Goal: Task Accomplishment & Management: Complete application form

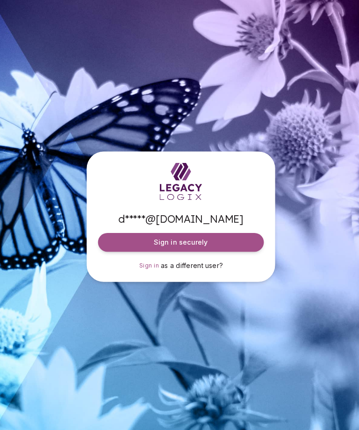
click at [241, 250] on button "Sign in securely" at bounding box center [179, 240] width 164 height 19
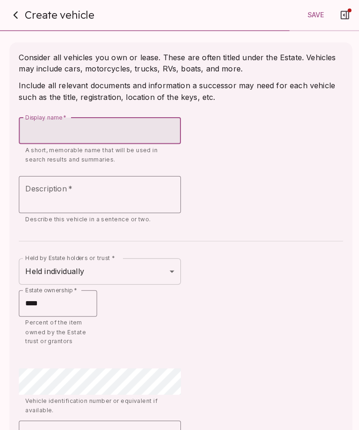
click at [18, 12] on icon "button" at bounding box center [15, 14] width 11 height 11
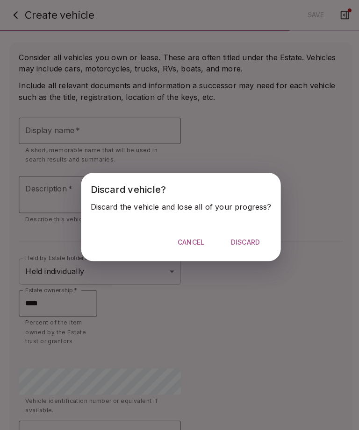
click at [249, 240] on span "Discard" at bounding box center [243, 240] width 29 height 8
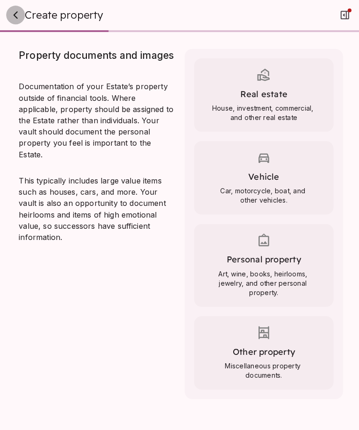
click at [16, 12] on icon "button" at bounding box center [15, 15] width 3 height 7
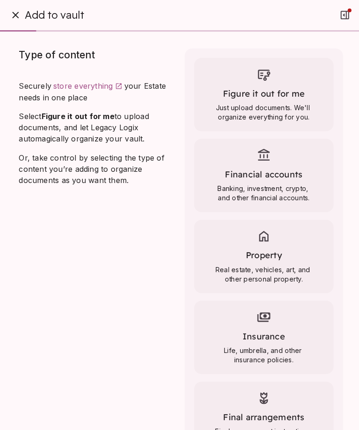
click at [270, 83] on span at bounding box center [262, 75] width 120 height 17
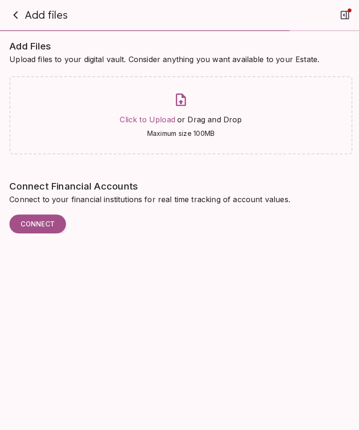
click at [162, 121] on span "Click to Upload" at bounding box center [146, 118] width 55 height 9
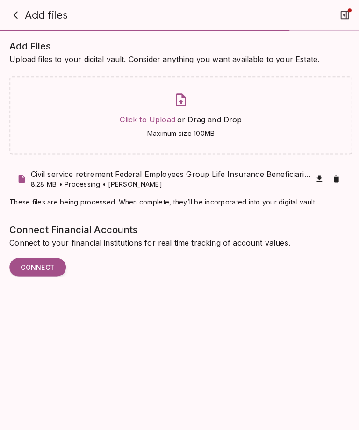
click at [140, 121] on span "Click to Upload" at bounding box center [146, 118] width 55 height 9
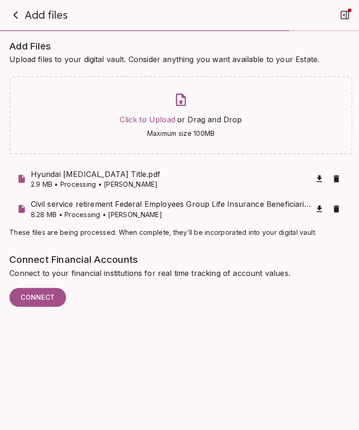
click at [144, 121] on span "Click to Upload" at bounding box center [146, 118] width 55 height 9
click at [31, 11] on span "Add files" at bounding box center [46, 14] width 43 height 13
click at [23, 12] on button "button" at bounding box center [15, 15] width 19 height 19
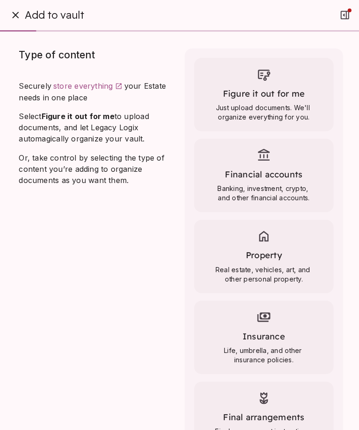
click at [277, 179] on div "Financial accounts Banking, investment, crypto, and other financial accounts." at bounding box center [261, 174] width 138 height 73
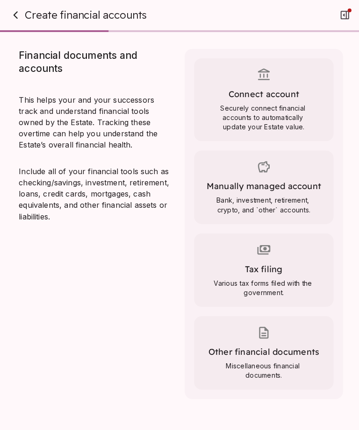
click at [293, 192] on div "Manually managed account Bank, investment, retirement, crypto, and `other` acco…" at bounding box center [261, 185] width 138 height 73
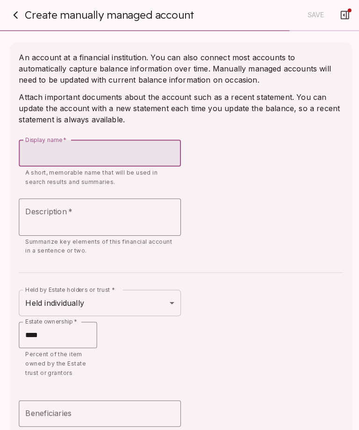
click at [35, 146] on input "Display name   *" at bounding box center [99, 152] width 161 height 26
type input "**********"
click at [133, 216] on textarea "Description   *" at bounding box center [99, 215] width 148 height 21
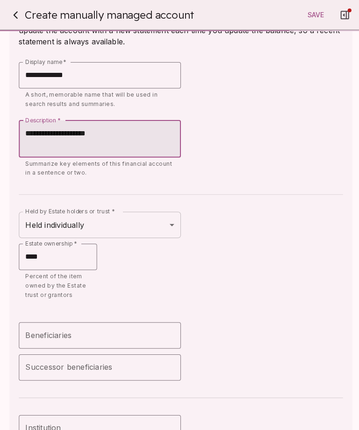
scroll to position [78, 0]
type textarea "**********"
click at [94, 77] on input "**********" at bounding box center [99, 74] width 161 height 26
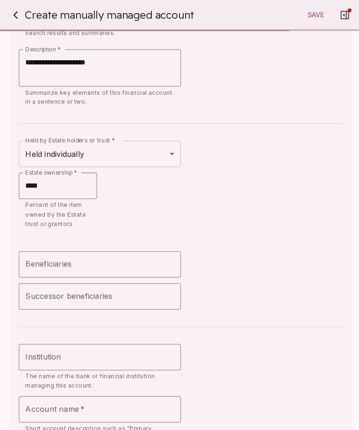
scroll to position [153, 0]
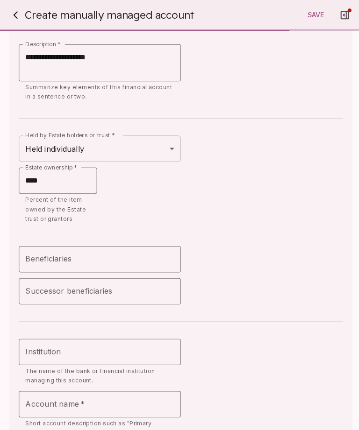
type input "**********"
click at [167, 151] on body "Digital Vault Vault content Consider anything you want available to your Estate…" at bounding box center [179, 215] width 359 height 430
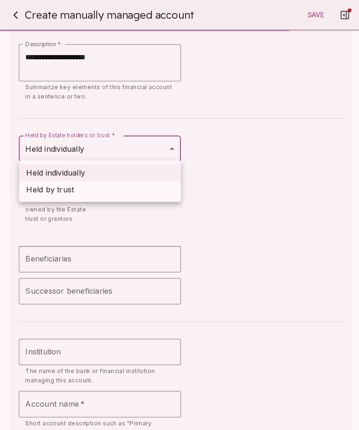
click at [69, 191] on span "Held by trust" at bounding box center [49, 188] width 47 height 11
type input "**********"
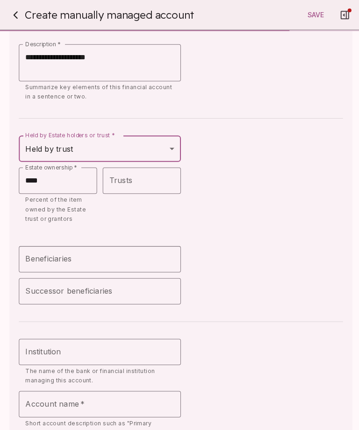
click at [130, 252] on input "Beneficiaries" at bounding box center [99, 257] width 152 height 18
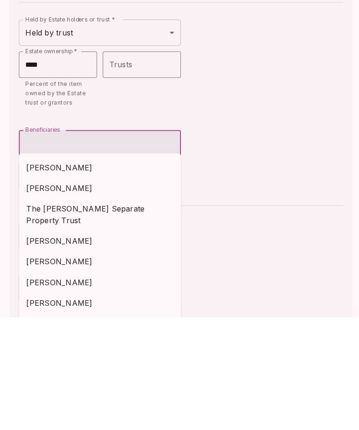
click at [69, 297] on span "[PERSON_NAME]" at bounding box center [99, 302] width 146 height 11
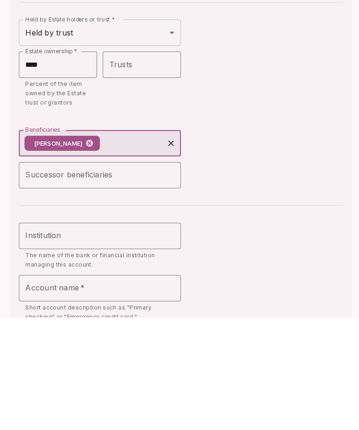
click at [127, 248] on input "Beneficiaries" at bounding box center [130, 257] width 61 height 18
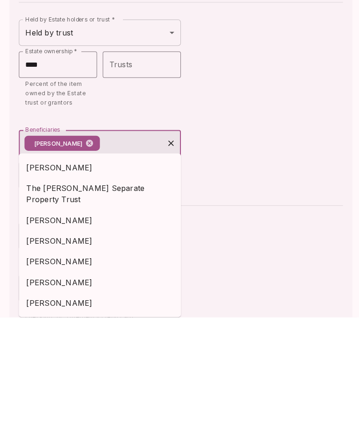
click at [75, 328] on span "[PERSON_NAME]" at bounding box center [99, 333] width 146 height 11
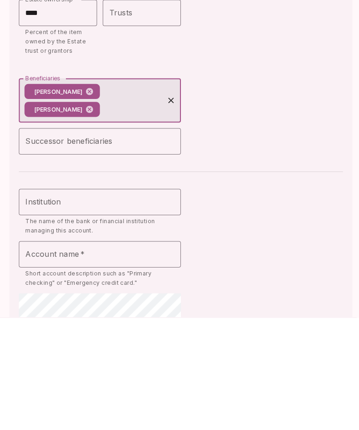
scroll to position [220, 0]
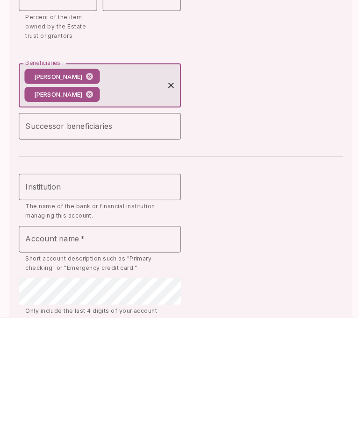
click at [117, 232] on input "Successor beneficiaries" at bounding box center [99, 241] width 152 height 18
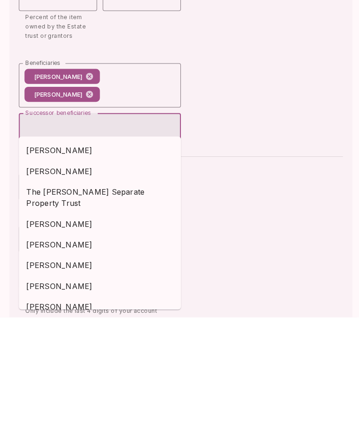
click at [77, 332] on span "[PERSON_NAME]" at bounding box center [99, 337] width 146 height 11
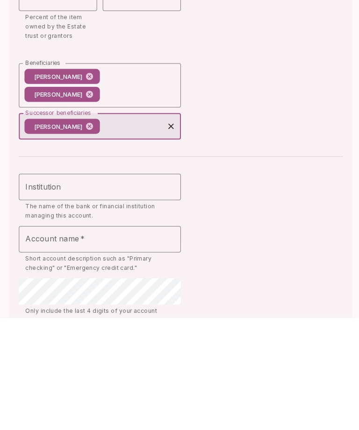
click at [117, 232] on input "Successor beneficiaries" at bounding box center [130, 241] width 61 height 18
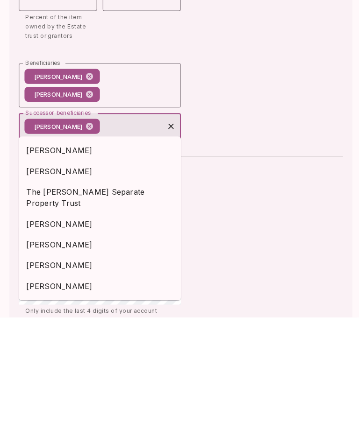
click at [63, 280] on span "[PERSON_NAME]" at bounding box center [99, 285] width 146 height 11
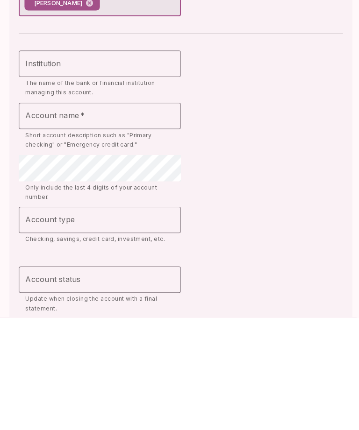
scroll to position [361, 0]
click at [37, 164] on div "Institution Institution" at bounding box center [99, 177] width 161 height 26
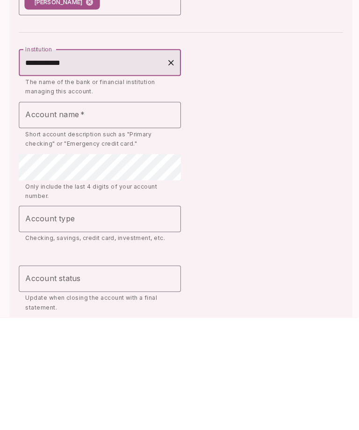
type input "**********"
click at [39, 216] on div "Account name   * Account name   *" at bounding box center [99, 229] width 161 height 26
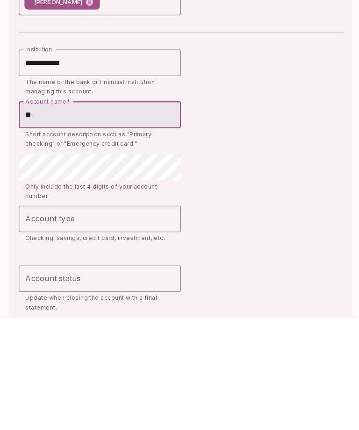
type input "*"
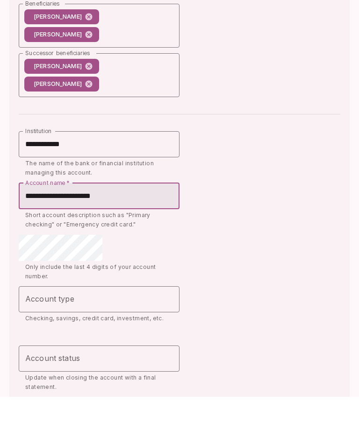
type input "**********"
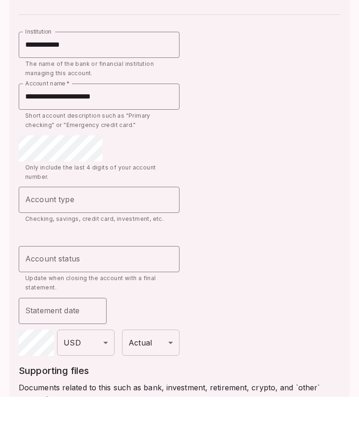
scroll to position [461, 0]
click at [40, 220] on div "Account type Account type" at bounding box center [99, 233] width 161 height 26
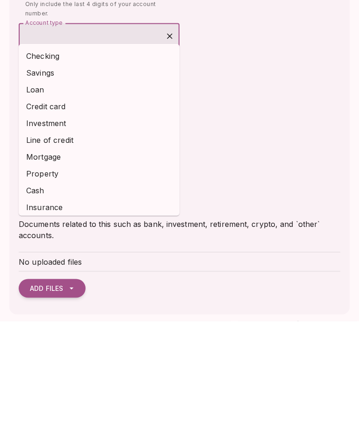
scroll to position [0, 0]
click at [42, 157] on li "Checking" at bounding box center [99, 165] width 161 height 17
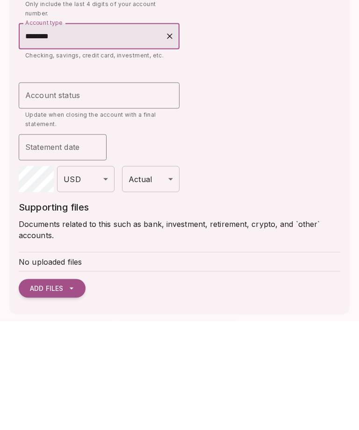
type input "********"
click at [34, 196] on input "Account status" at bounding box center [92, 205] width 138 height 18
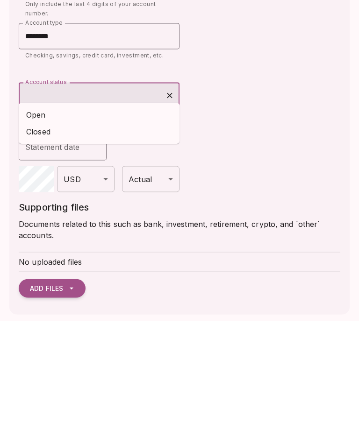
click at [35, 216] on li "Open" at bounding box center [99, 224] width 161 height 17
type input "****"
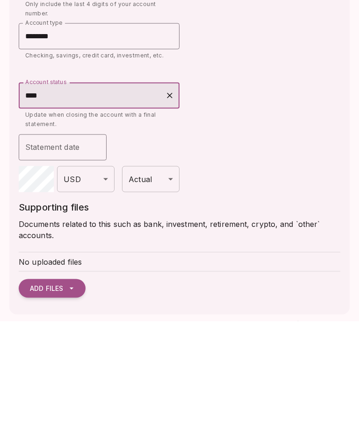
click at [35, 243] on div "Statement date Statement date" at bounding box center [63, 256] width 88 height 26
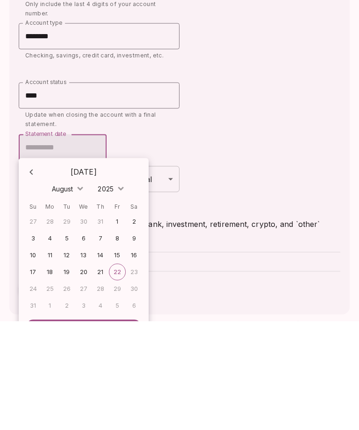
click at [73, 292] on div "August" at bounding box center [63, 297] width 24 height 11
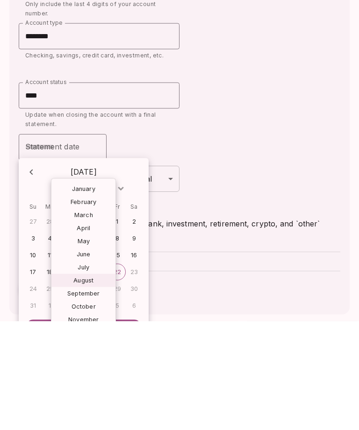
scroll to position [30, 0]
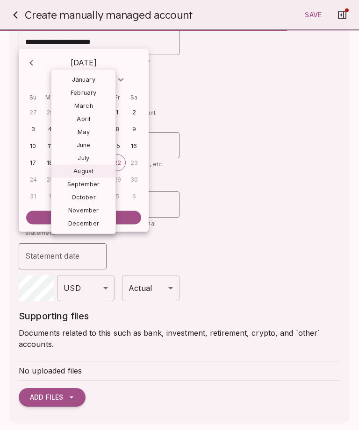
click at [81, 121] on div "April" at bounding box center [83, 119] width 64 height 13
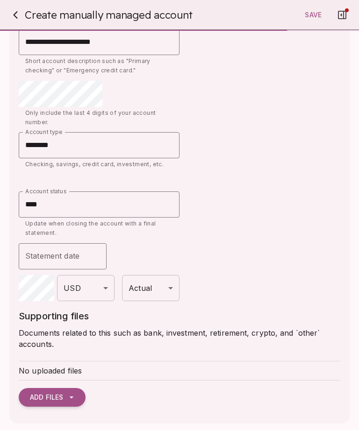
click at [37, 255] on input "Statement date" at bounding box center [63, 256] width 88 height 26
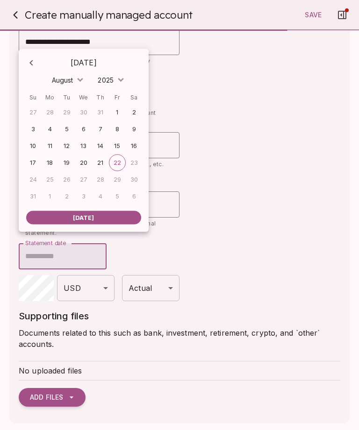
click at [71, 82] on span "August" at bounding box center [62, 80] width 21 height 8
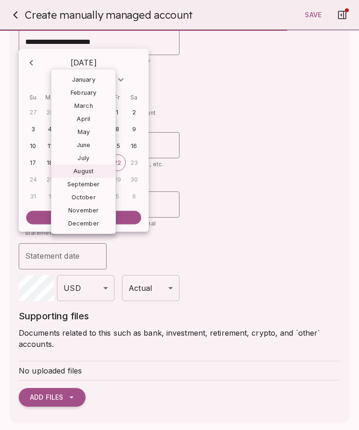
click at [80, 123] on div "April" at bounding box center [83, 119] width 64 height 13
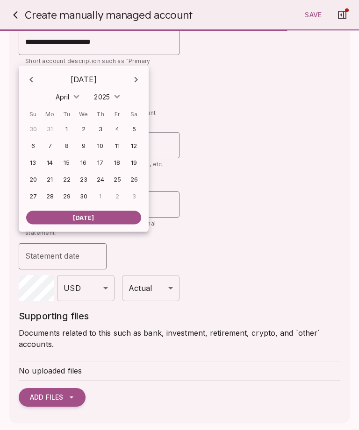
click at [81, 197] on div "30" at bounding box center [83, 196] width 17 height 17
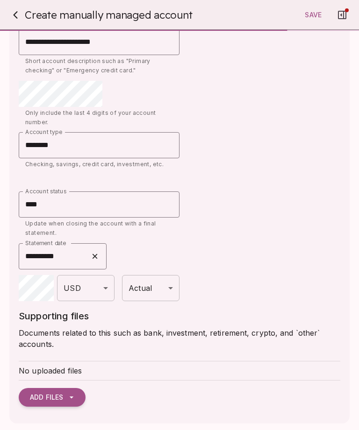
type input "**********"
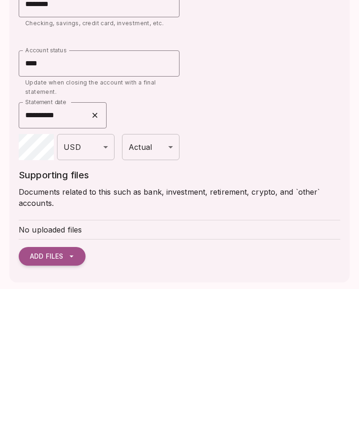
click at [170, 284] on body "Digital Vault Vault content Consider anything you want available to your Estate…" at bounding box center [179, 215] width 359 height 430
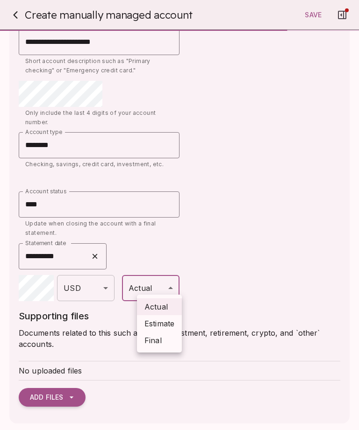
click at [170, 322] on li "Estimate" at bounding box center [159, 323] width 45 height 17
type input "********"
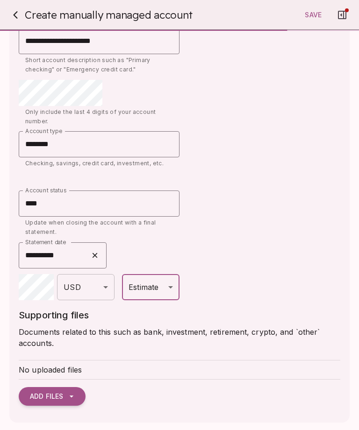
scroll to position [548, 0]
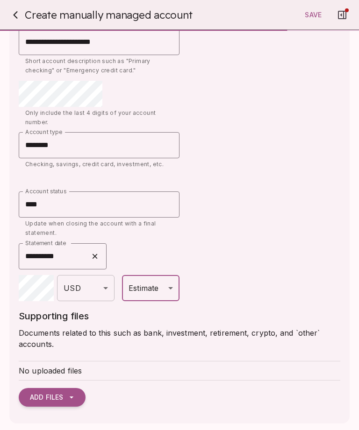
click at [70, 393] on icon "button" at bounding box center [71, 397] width 9 height 9
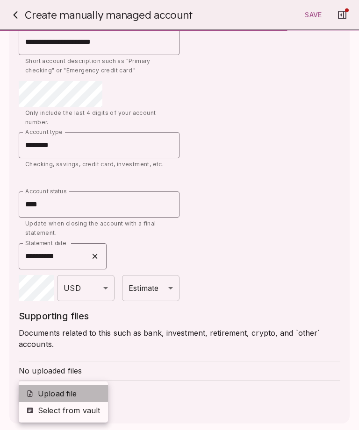
click at [63, 392] on span "Upload file" at bounding box center [69, 393] width 63 height 11
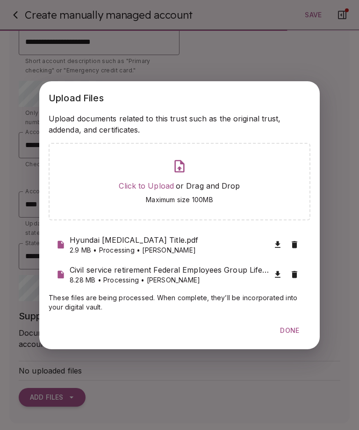
click at [162, 185] on span "Click to Upload" at bounding box center [146, 185] width 55 height 9
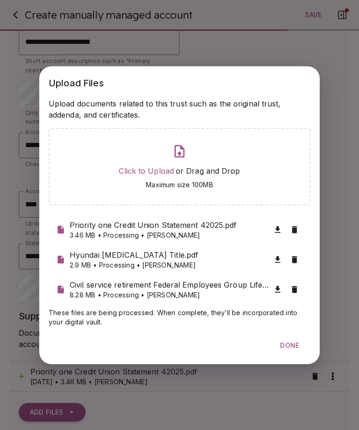
click at [293, 343] on span "Done" at bounding box center [289, 345] width 19 height 8
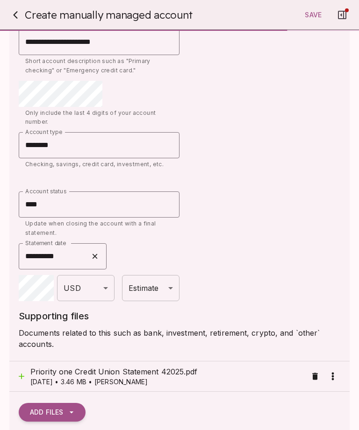
click at [312, 14] on span "Save" at bounding box center [313, 15] width 17 height 8
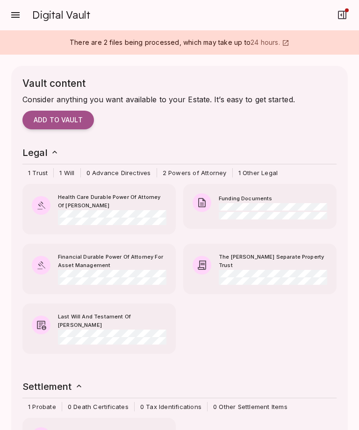
scroll to position [0, 0]
click at [50, 119] on span "Add to vault" at bounding box center [58, 120] width 49 height 8
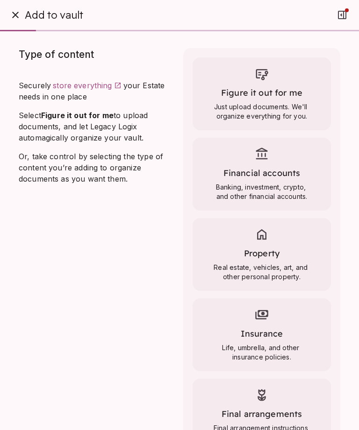
click at [264, 237] on icon at bounding box center [262, 234] width 14 height 14
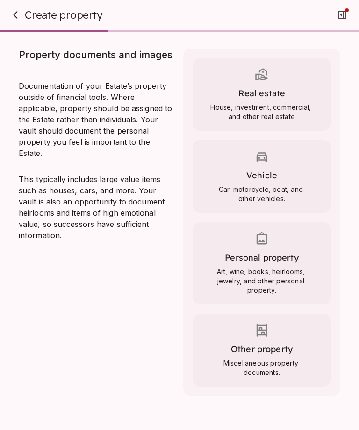
click at [14, 18] on icon "button" at bounding box center [15, 14] width 11 height 11
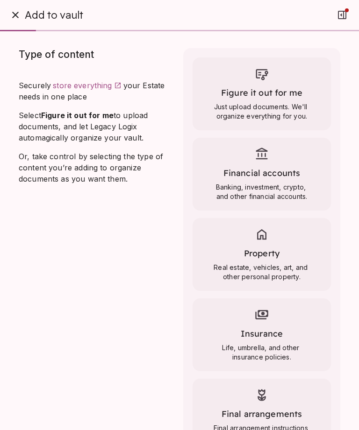
click at [261, 73] on icon at bounding box center [262, 74] width 14 height 14
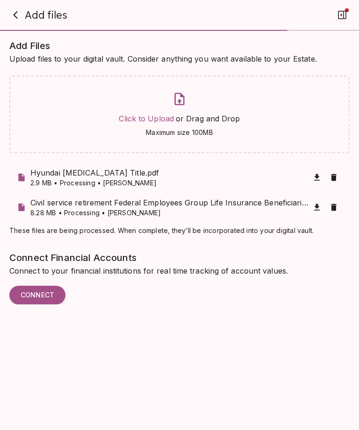
click at [148, 119] on span "Click to Upload" at bounding box center [146, 118] width 55 height 9
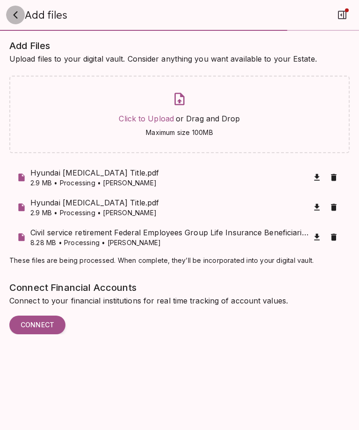
click at [21, 15] on icon "button" at bounding box center [15, 14] width 11 height 11
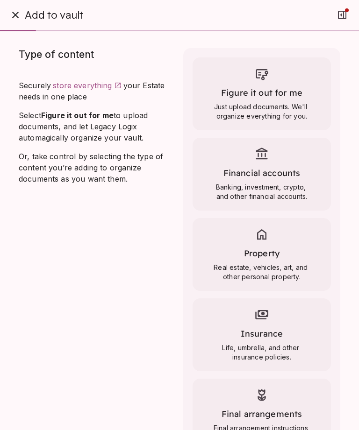
click at [262, 75] on icon at bounding box center [262, 74] width 14 height 14
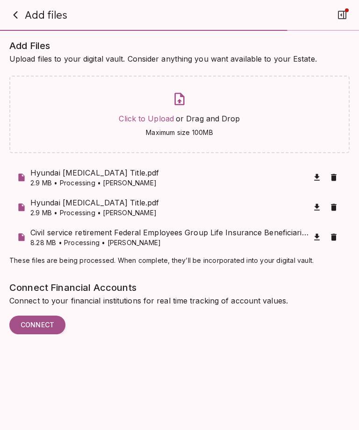
click at [144, 121] on span "Click to Upload" at bounding box center [146, 118] width 55 height 9
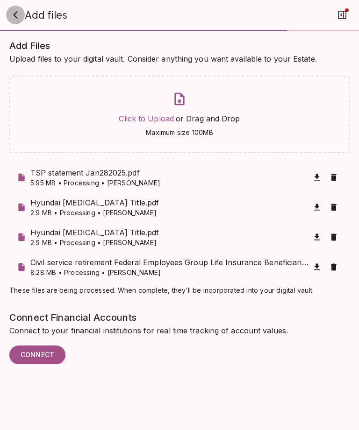
click at [22, 16] on button "button" at bounding box center [15, 15] width 19 height 19
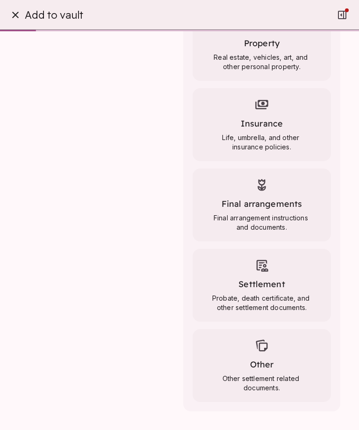
click at [73, 305] on div "Type of content Securely store everything your Estate needs in one place Select…" at bounding box center [93, 125] width 164 height 574
click at [15, 15] on icon "button" at bounding box center [15, 14] width 11 height 11
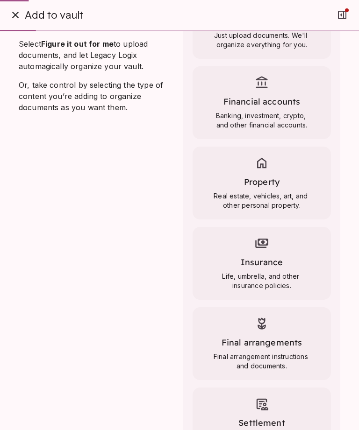
scroll to position [0, 0]
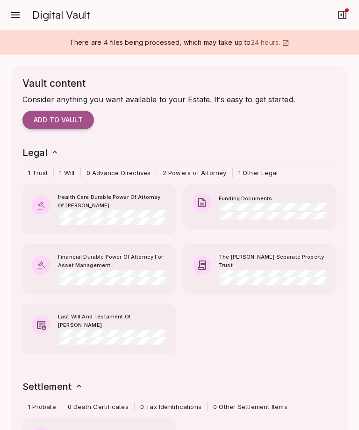
click at [22, 11] on button "button" at bounding box center [15, 15] width 19 height 19
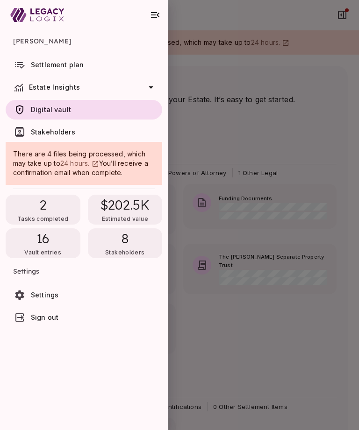
click at [45, 107] on span "Digital vault" at bounding box center [51, 110] width 40 height 8
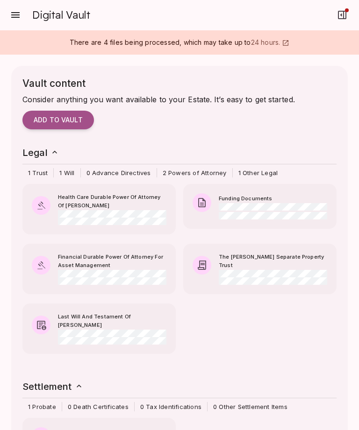
click at [48, 114] on button "Add to vault" at bounding box center [57, 120] width 71 height 19
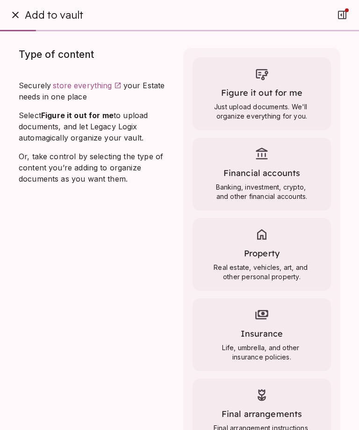
click at [259, 166] on div "Financial accounts Banking, investment, crypto, and other financial accounts." at bounding box center [261, 174] width 138 height 73
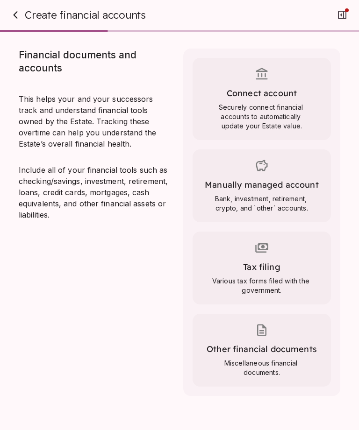
click at [269, 176] on div "Manually managed account Bank, investment, retirement, crypto, and `other` acco…" at bounding box center [261, 185] width 138 height 73
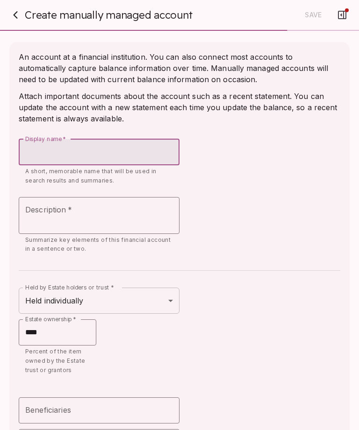
click at [40, 153] on input "Display name   *" at bounding box center [99, 152] width 161 height 26
type input "**********"
click at [35, 214] on textarea "Description   *" at bounding box center [99, 215] width 148 height 21
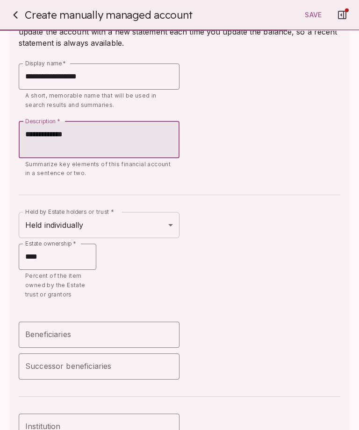
scroll to position [77, 0]
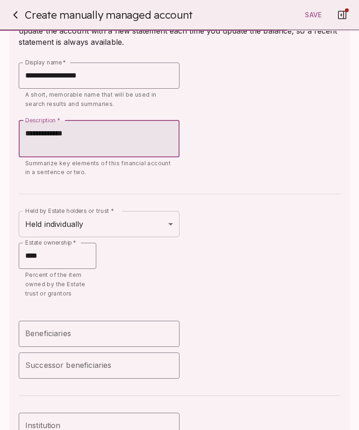
type textarea "**********"
click at [158, 227] on body "Digital Vault Vault content Consider anything you want available to your Estate…" at bounding box center [179, 215] width 359 height 430
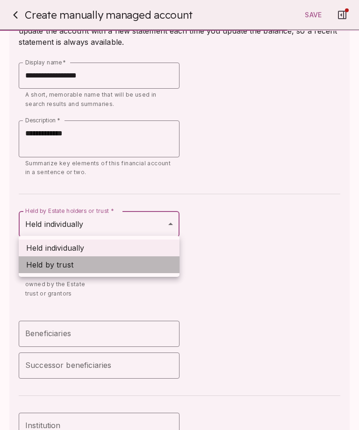
click at [71, 270] on span "Held by trust" at bounding box center [49, 264] width 47 height 11
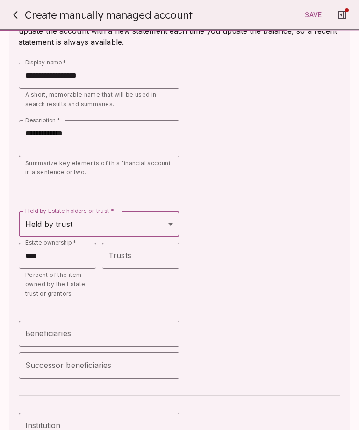
type input "**********"
click at [36, 328] on div "Beneficiaries Beneficiaries" at bounding box center [99, 334] width 161 height 26
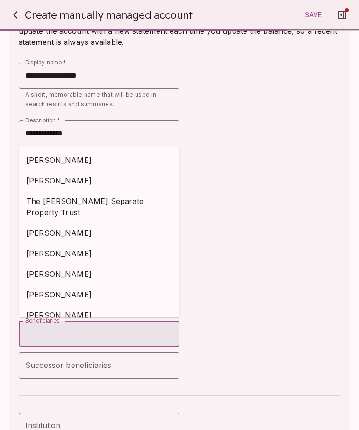
scroll to position [30, 0]
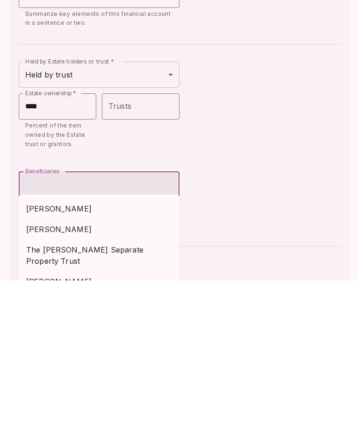
click at [40, 373] on span "[PERSON_NAME]" at bounding box center [99, 378] width 146 height 11
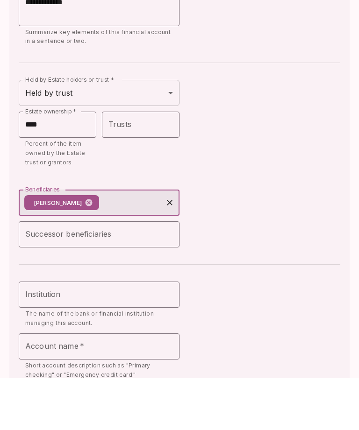
scroll to position [157, 0]
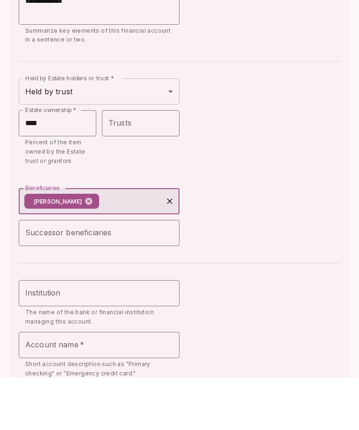
click at [105, 245] on input "Beneficiaries" at bounding box center [130, 254] width 61 height 18
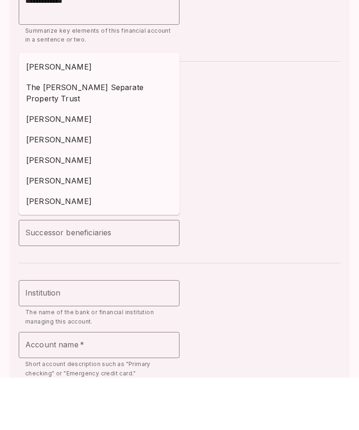
click at [39, 166] on span "[PERSON_NAME]" at bounding box center [99, 171] width 146 height 11
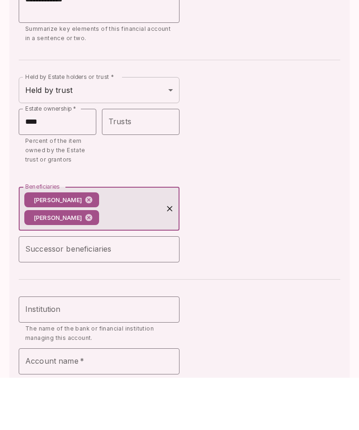
scroll to position [159, 0]
click at [32, 288] on div "Successor beneficiaries Successor beneficiaries" at bounding box center [99, 301] width 161 height 26
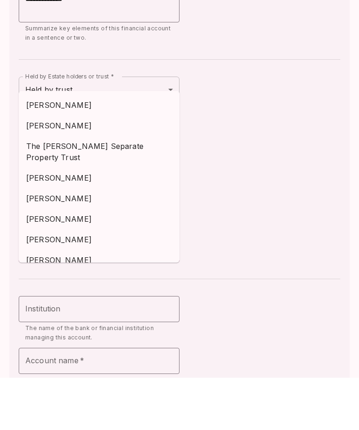
click at [44, 224] on span "[PERSON_NAME]" at bounding box center [99, 229] width 146 height 11
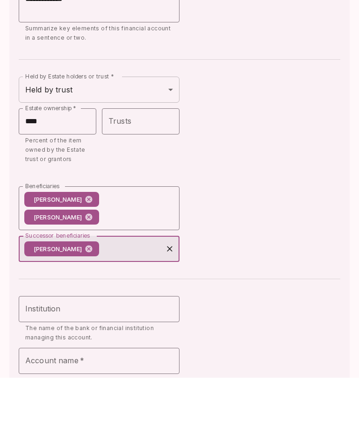
click at [119, 292] on input "Successor beneficiaries" at bounding box center [130, 301] width 61 height 18
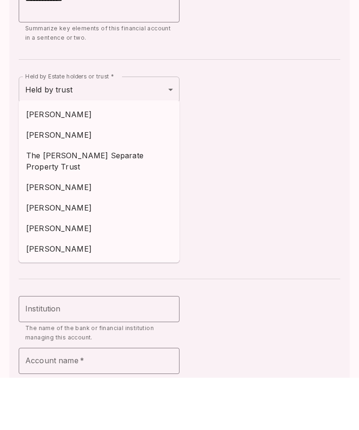
click at [42, 182] on span "[PERSON_NAME]" at bounding box center [99, 187] width 146 height 11
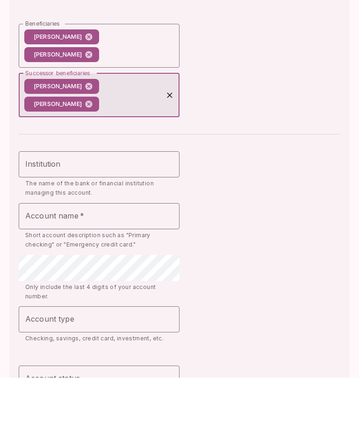
scroll to position [325, 0]
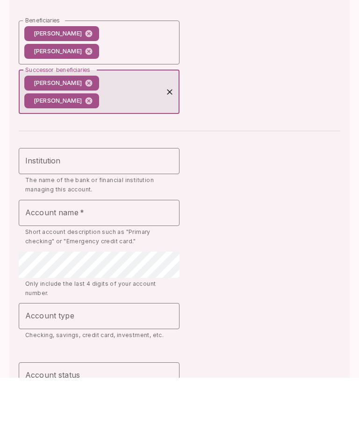
click at [42, 200] on div "Institution Institution" at bounding box center [99, 213] width 161 height 26
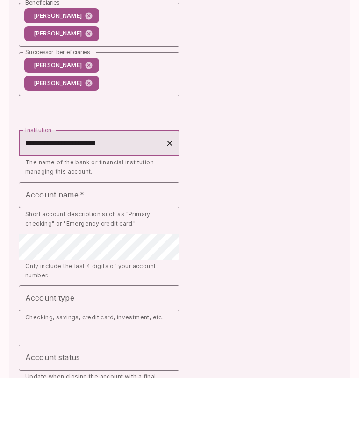
scroll to position [343, 0]
type input "**********"
click at [31, 234] on input "Account name   *" at bounding box center [99, 247] width 161 height 26
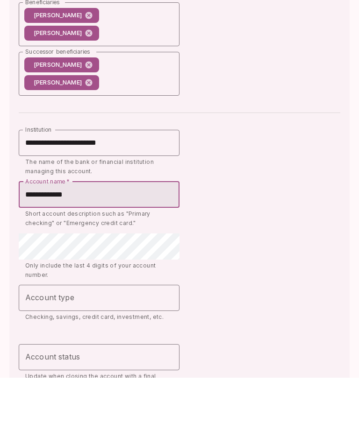
type input "**********"
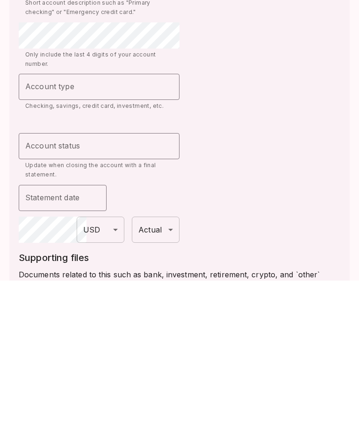
scroll to position [478, 0]
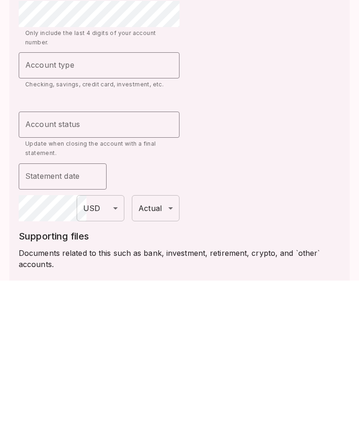
click at [167, 202] on body "Digital Vault Vault content Consider anything you want available to your Estate…" at bounding box center [179, 215] width 359 height 430
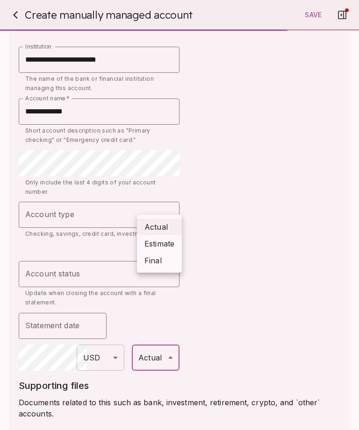
click at [170, 244] on li "Estimate" at bounding box center [159, 243] width 45 height 17
type input "********"
click at [128, 269] on input "Account status" at bounding box center [92, 274] width 138 height 18
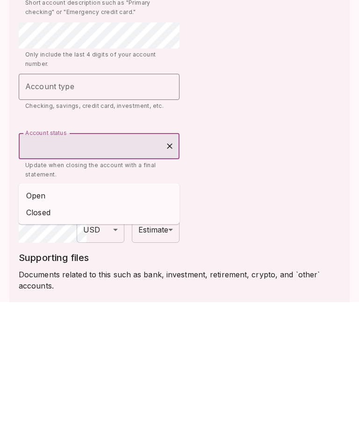
click at [44, 315] on li "Open" at bounding box center [99, 323] width 161 height 17
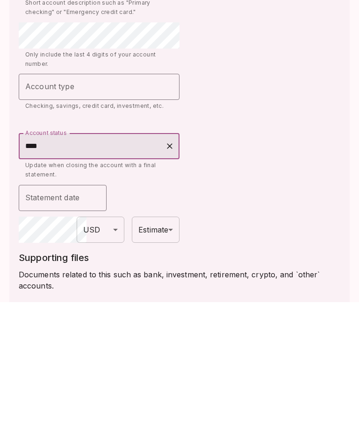
type input "****"
click at [92, 313] on input "Statement date" at bounding box center [63, 326] width 88 height 26
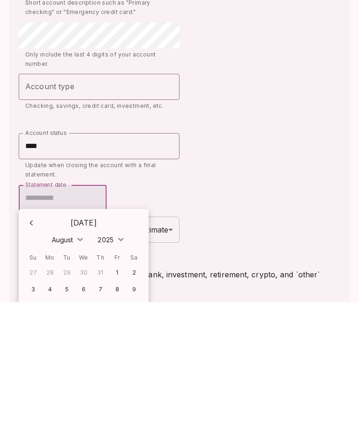
click at [79, 364] on span at bounding box center [81, 367] width 6 height 6
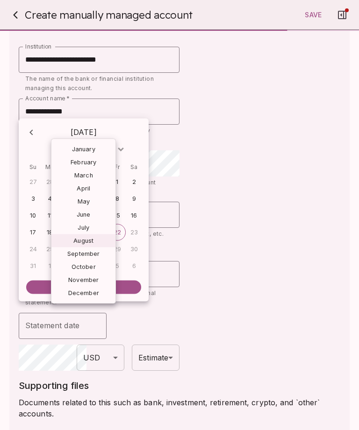
click at [88, 188] on div "April" at bounding box center [83, 188] width 64 height 13
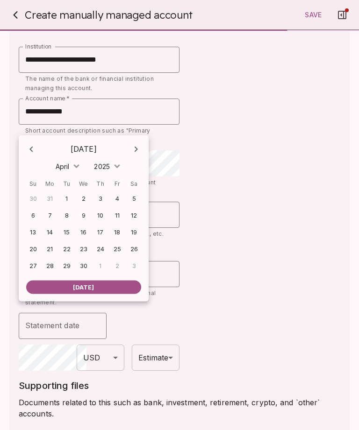
click at [85, 264] on div "30" at bounding box center [83, 266] width 17 height 17
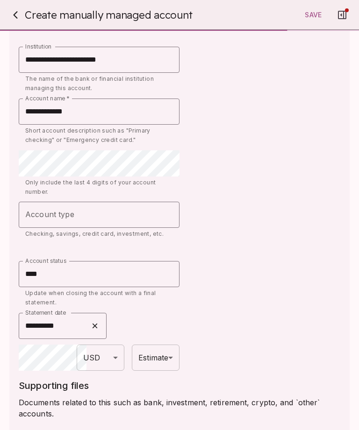
type input "**********"
click at [160, 212] on input "Account type" at bounding box center [92, 215] width 138 height 18
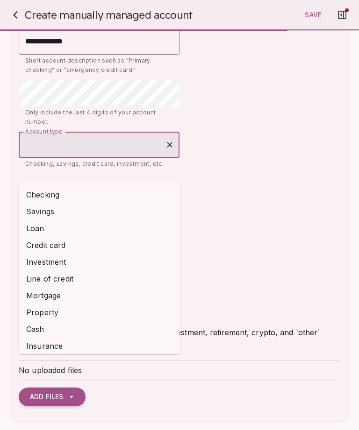
scroll to position [548, 0]
click at [51, 204] on li "Savings" at bounding box center [99, 212] width 161 height 17
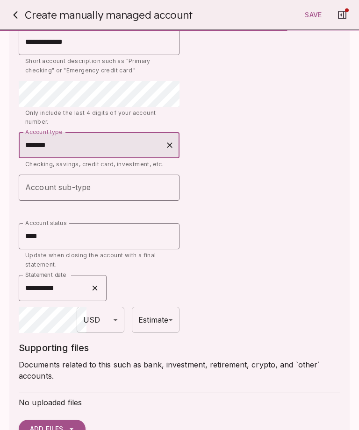
type input "*******"
click at [292, 376] on div "Supporting files Documents related to this such as bank, investment, retirement…" at bounding box center [179, 365] width 321 height 49
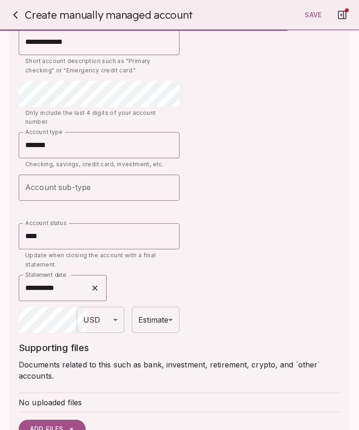
click at [125, 180] on input "Account sub-type" at bounding box center [92, 188] width 138 height 18
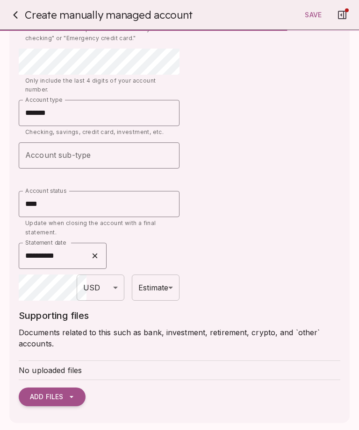
scroll to position [580, 0]
click at [71, 393] on icon "button" at bounding box center [71, 397] width 9 height 9
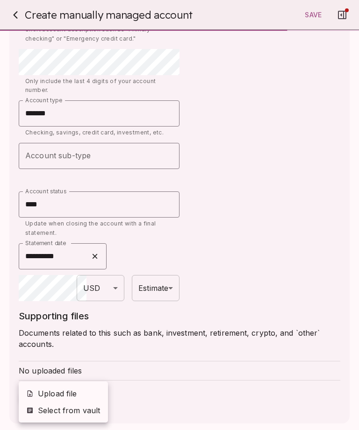
click at [69, 394] on span "Upload file" at bounding box center [69, 393] width 63 height 11
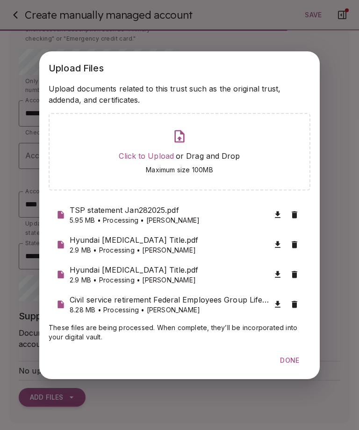
click at [152, 156] on span "Click to Upload" at bounding box center [146, 155] width 55 height 9
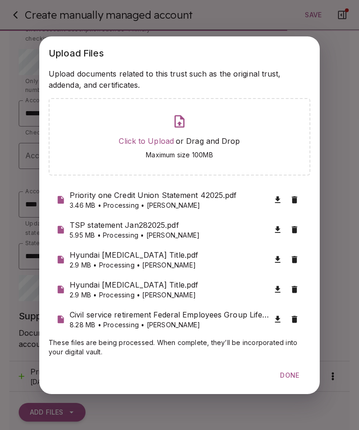
click at [287, 381] on button "Done" at bounding box center [290, 375] width 42 height 19
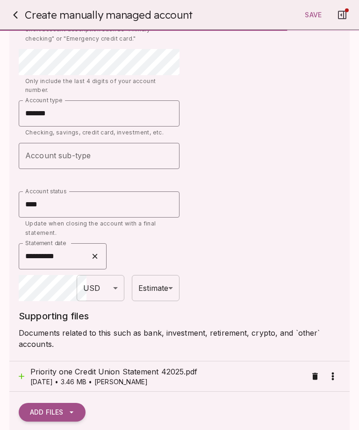
click at [312, 16] on span "Save" at bounding box center [313, 15] width 17 height 8
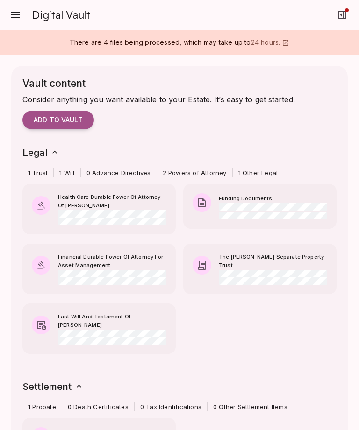
scroll to position [0, 0]
click at [20, 18] on icon "button" at bounding box center [15, 14] width 11 height 11
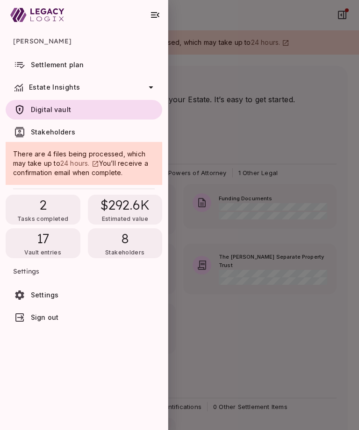
click at [282, 334] on div at bounding box center [179, 215] width 359 height 430
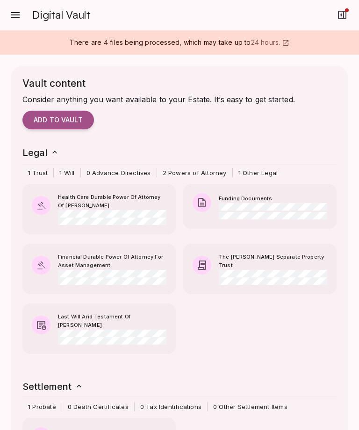
click at [57, 125] on button "Add to vault" at bounding box center [57, 120] width 71 height 19
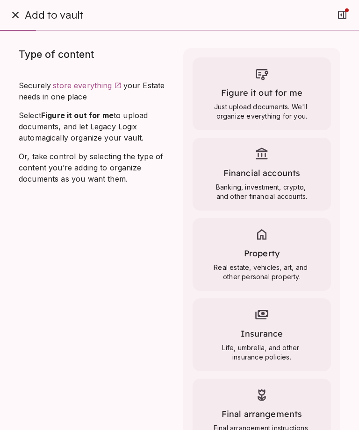
click at [16, 15] on icon "button" at bounding box center [15, 15] width 7 height 7
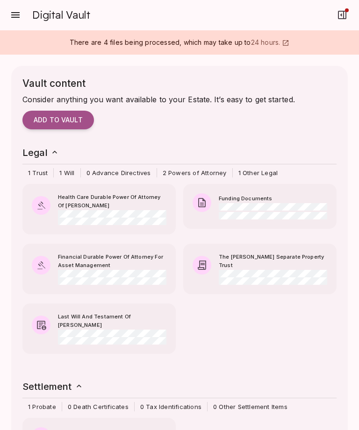
click at [21, 12] on button "button" at bounding box center [15, 15] width 19 height 19
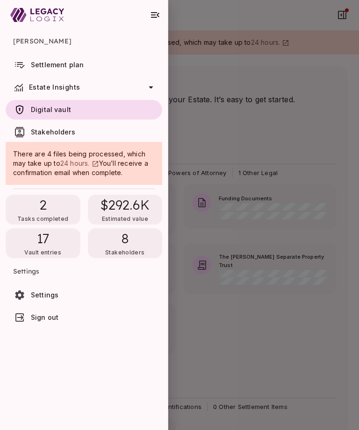
click at [124, 241] on span "8" at bounding box center [125, 238] width 8 height 17
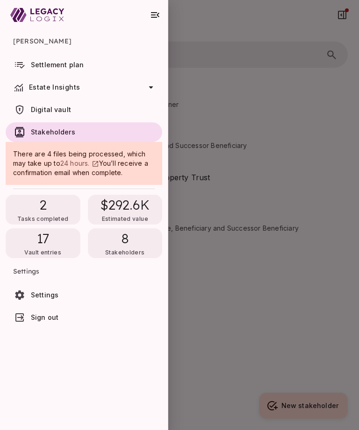
click at [276, 332] on div at bounding box center [179, 215] width 359 height 430
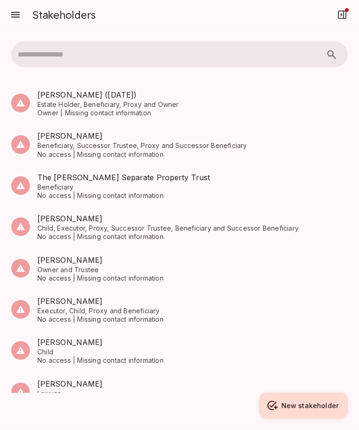
scroll to position [9, 0]
click at [16, 9] on icon "button" at bounding box center [15, 14] width 11 height 11
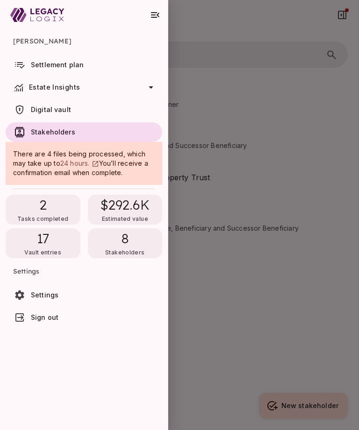
click at [252, 331] on div at bounding box center [179, 215] width 359 height 430
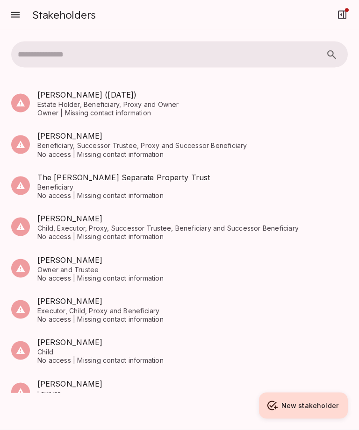
scroll to position [0, 0]
click at [16, 16] on icon "button" at bounding box center [15, 14] width 11 height 11
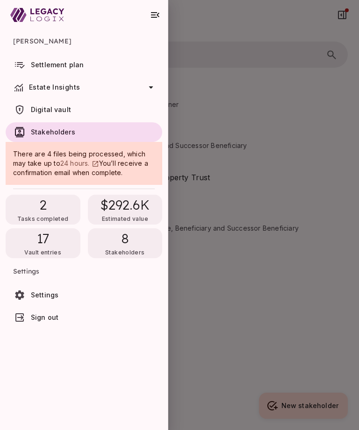
click at [142, 92] on div "Estate Insights" at bounding box center [93, 87] width 128 height 11
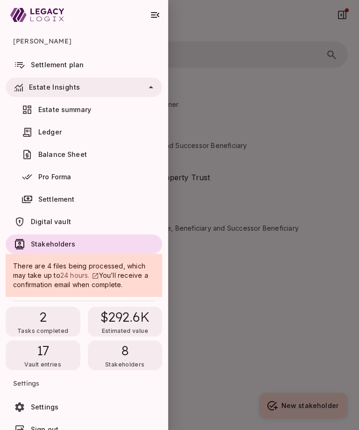
click at [50, 222] on span "Digital vault" at bounding box center [51, 222] width 40 height 8
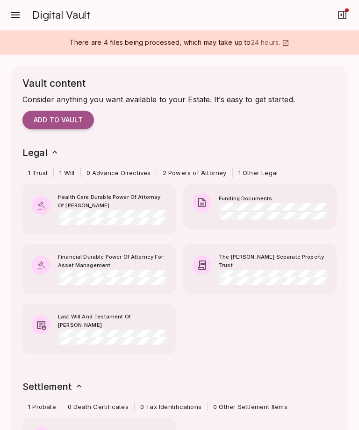
click at [53, 124] on button "Add to vault" at bounding box center [57, 120] width 71 height 19
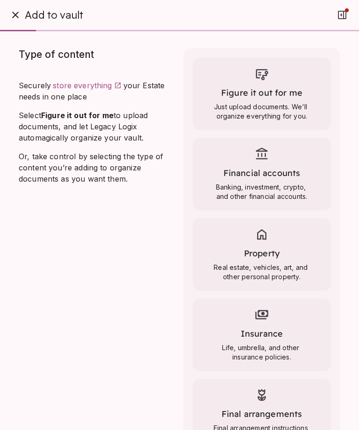
click at [263, 255] on span "Property" at bounding box center [261, 253] width 35 height 11
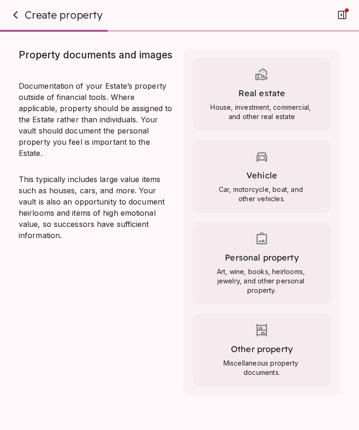
click at [275, 90] on span "Real estate" at bounding box center [261, 93] width 47 height 11
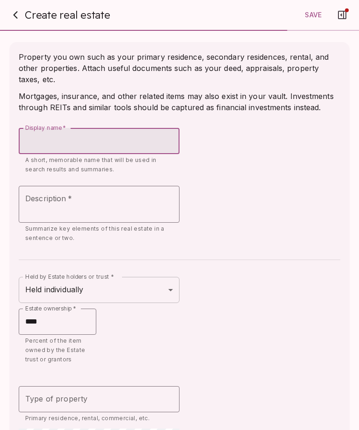
click at [10, 16] on icon "button" at bounding box center [15, 14] width 11 height 11
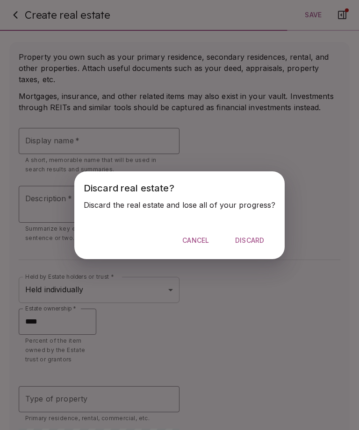
click at [250, 238] on span "Discard" at bounding box center [249, 240] width 29 height 8
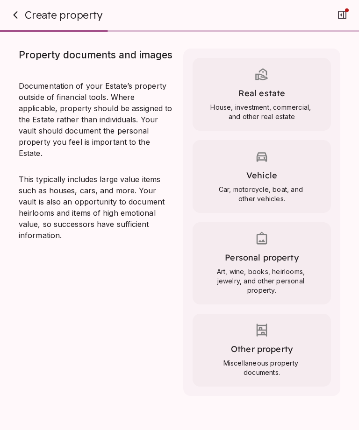
click at [13, 17] on icon "button" at bounding box center [15, 14] width 11 height 11
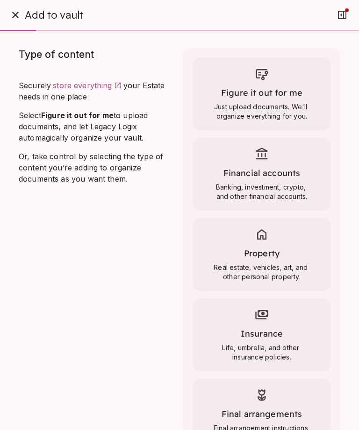
click at [14, 14] on icon "button" at bounding box center [15, 15] width 7 height 7
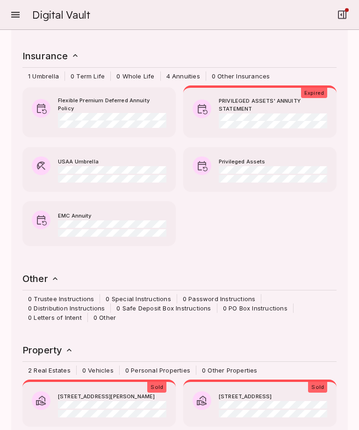
scroll to position [30, 0]
click at [51, 275] on icon at bounding box center [54, 279] width 9 height 9
click at [47, 272] on h6 "Other" at bounding box center [40, 279] width 37 height 15
click at [276, 304] on span "0 PO Box Instructions" at bounding box center [255, 308] width 76 height 9
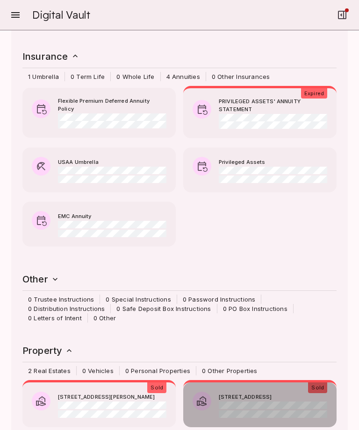
click at [315, 383] on p "Sold" at bounding box center [317, 388] width 19 height 11
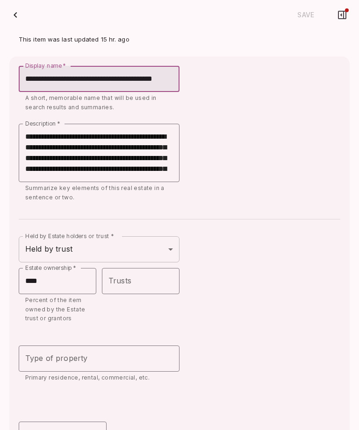
type input "**********"
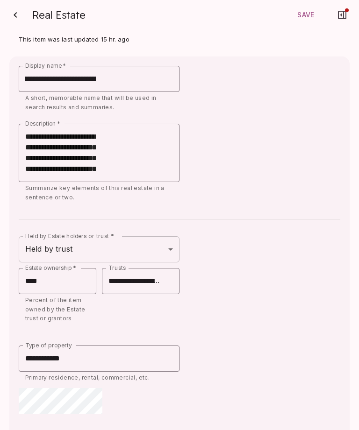
scroll to position [0, 0]
click at [308, 14] on span "Save" at bounding box center [305, 15] width 17 height 8
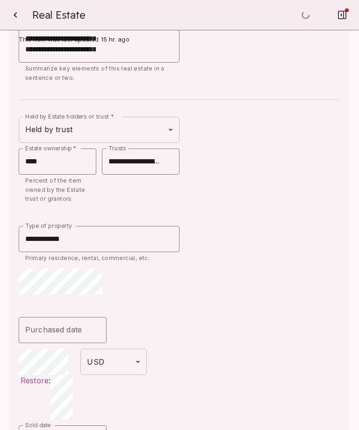
scroll to position [120, 0]
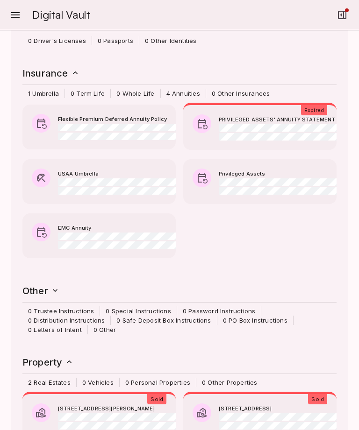
click at [316, 378] on div "2 Real Estates 0 Vehicles 0 Personal Properties 0 Other Properties" at bounding box center [179, 382] width 314 height 9
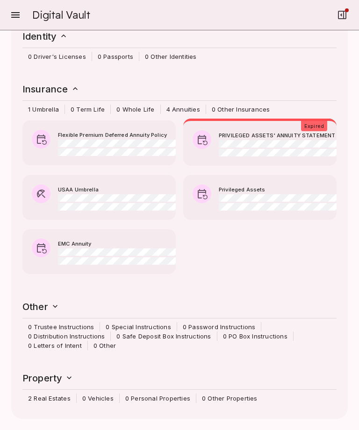
scroll to position [633, 0]
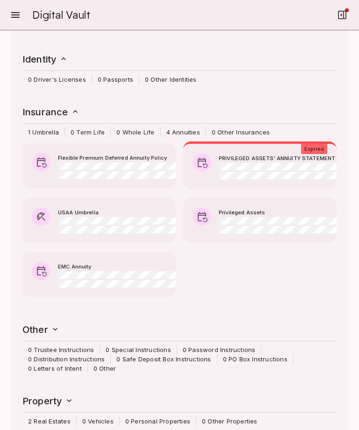
click at [65, 396] on icon at bounding box center [68, 400] width 9 height 9
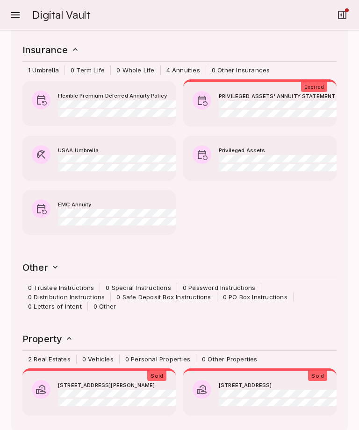
scroll to position [695, 0]
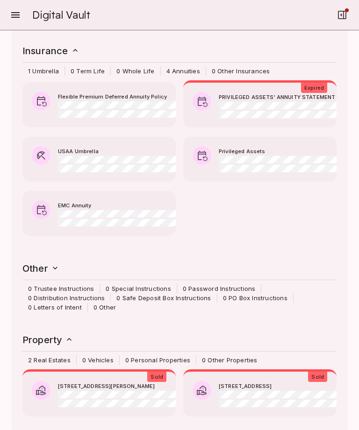
click at [312, 372] on p "Sold" at bounding box center [317, 377] width 19 height 11
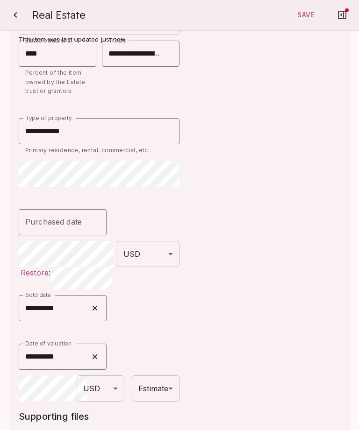
scroll to position [228, 0]
click at [106, 305] on button "Close" at bounding box center [99, 308] width 16 height 26
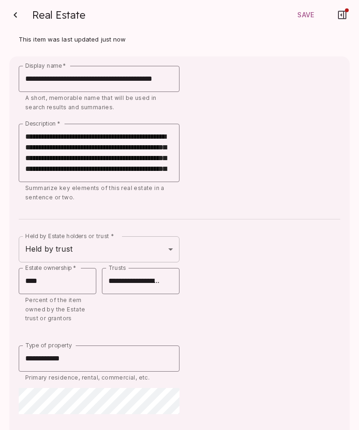
scroll to position [0, 0]
click at [307, 16] on span "Save" at bounding box center [305, 15] width 17 height 8
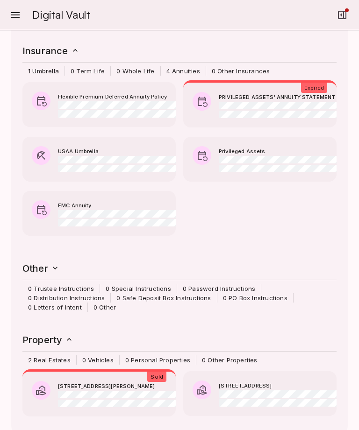
click at [157, 372] on p "Sold" at bounding box center [156, 377] width 19 height 11
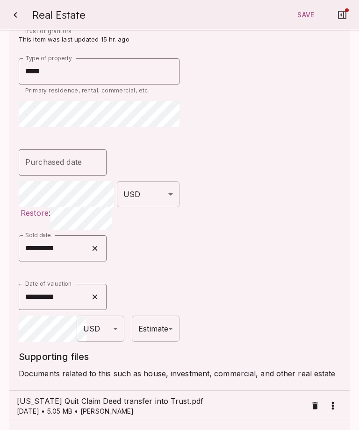
scroll to position [287, 0]
click at [106, 247] on button "Close" at bounding box center [99, 248] width 16 height 26
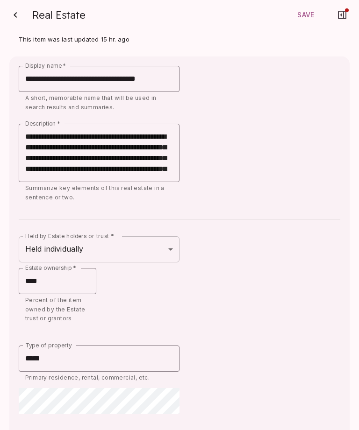
scroll to position [0, 0]
click at [307, 19] on span "Save" at bounding box center [305, 15] width 17 height 8
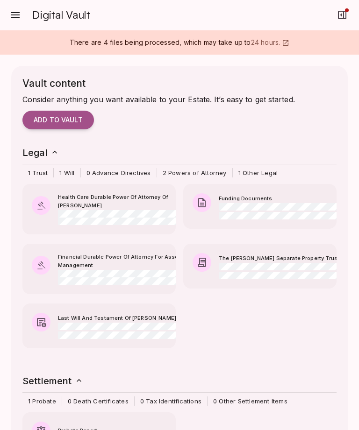
click at [21, 11] on button "button" at bounding box center [15, 15] width 19 height 19
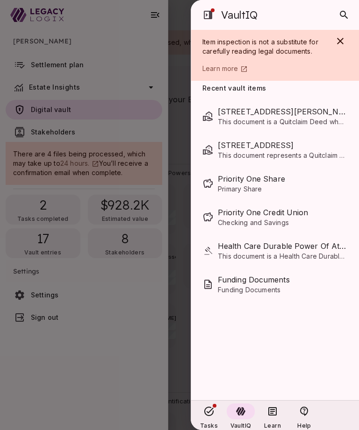
click at [71, 361] on div at bounding box center [179, 215] width 359 height 430
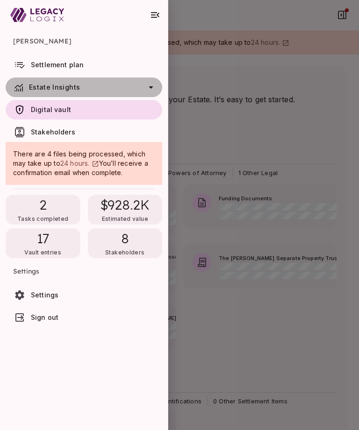
click at [95, 88] on span "Estate Insights" at bounding box center [85, 87] width 113 height 7
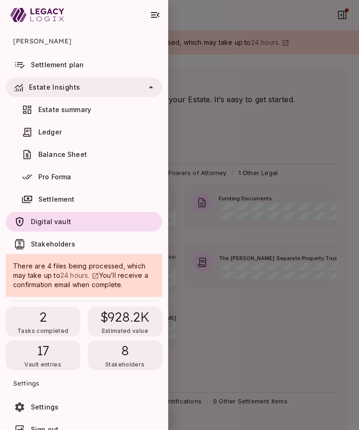
click at [87, 111] on span "Estate summary" at bounding box center [64, 110] width 53 height 8
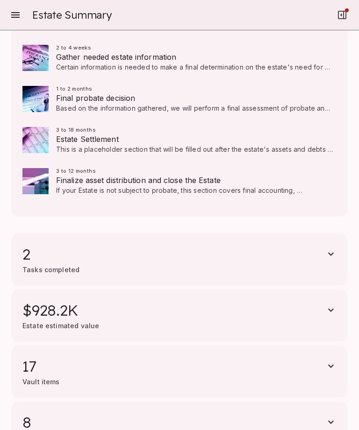
scroll to position [194, 0]
click at [331, 312] on icon "button" at bounding box center [331, 310] width 6 height 3
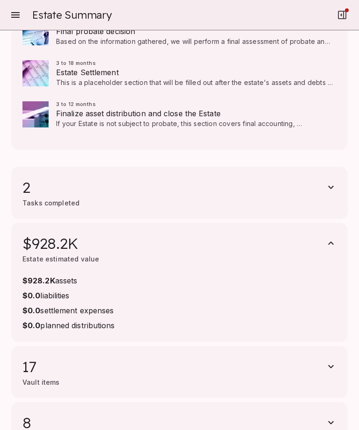
scroll to position [240, 0]
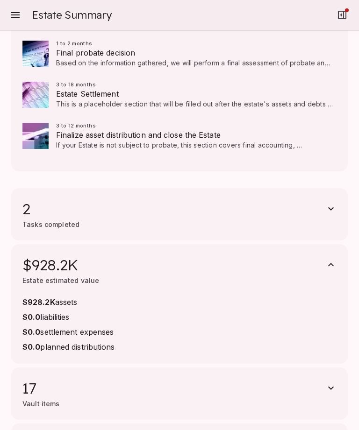
click at [332, 262] on icon "button" at bounding box center [330, 264] width 11 height 11
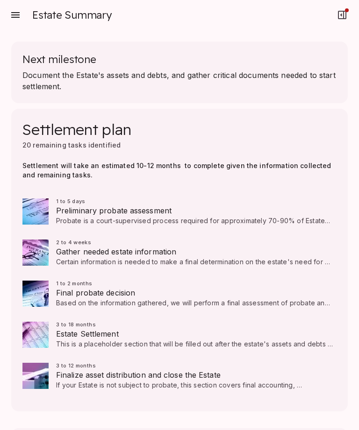
scroll to position [0, 0]
click at [14, 20] on icon "button" at bounding box center [15, 14] width 11 height 11
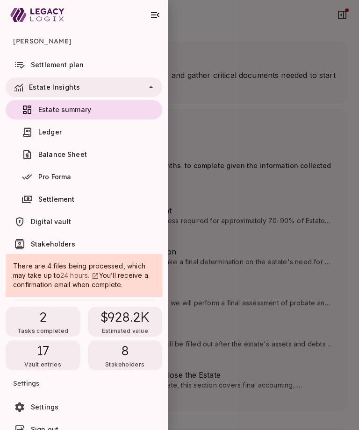
click at [41, 140] on link "Ledger" at bounding box center [84, 132] width 156 height 20
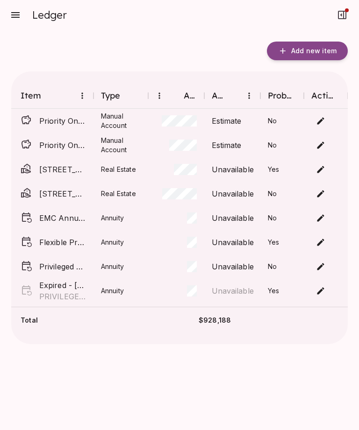
click at [293, 96] on div "Probate" at bounding box center [282, 95] width 29 height 11
click at [283, 97] on div "Probate" at bounding box center [282, 95] width 29 height 11
click at [323, 169] on body "Ledger Add new item Item Type Amount Accuracy Probate Actions Priority One Cred…" at bounding box center [179, 215] width 359 height 430
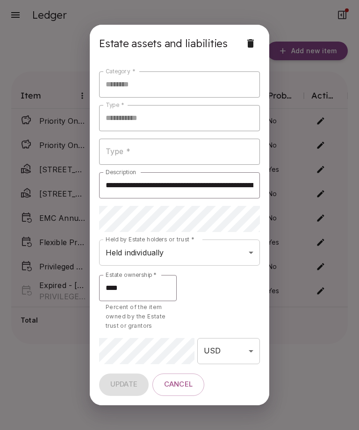
click at [242, 253] on body "**********" at bounding box center [179, 215] width 359 height 430
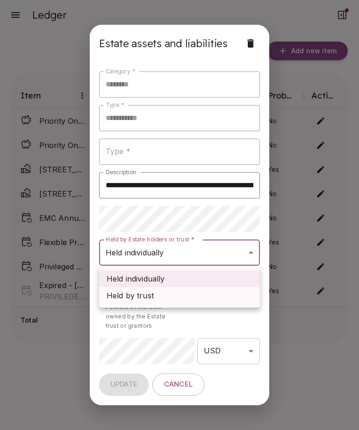
click at [147, 298] on span "Held by trust" at bounding box center [129, 295] width 47 height 11
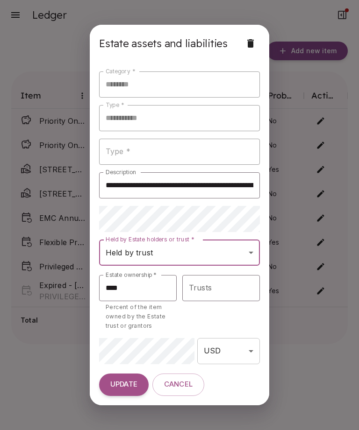
type input "**********"
click at [125, 384] on span "UPDATE" at bounding box center [123, 384] width 27 height 9
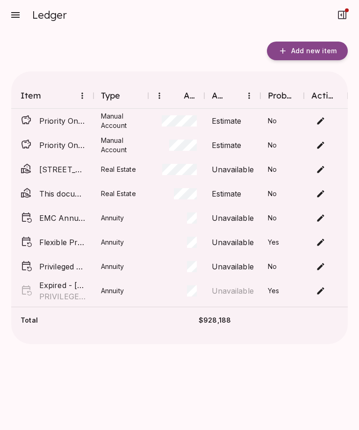
click at [77, 244] on span "Flexible Premium Deferred Annuity Policy" at bounding box center [62, 242] width 47 height 11
click at [238, 242] on span "Unavailable" at bounding box center [233, 242] width 42 height 11
click at [319, 243] on body "Ledger Add new item Item Type Amount Accuracy Probate Actions Priority One Cred…" at bounding box center [179, 215] width 359 height 430
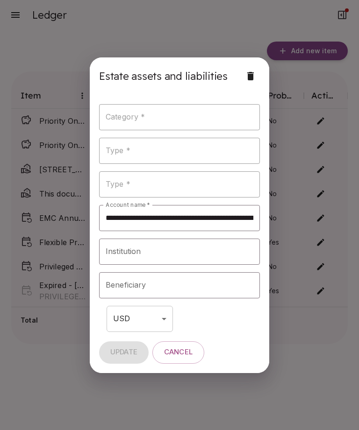
type input "**********"
type input "*******"
click at [185, 355] on span "Cancel" at bounding box center [178, 352] width 28 height 9
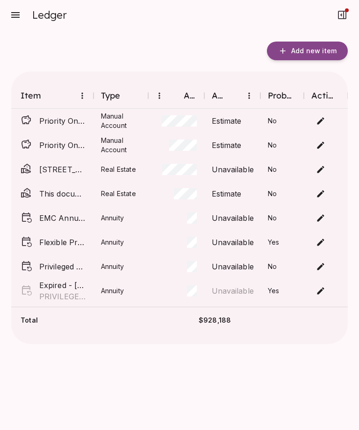
click at [320, 291] on body "Ledger Add new item Item Type Amount Accuracy Probate Actions Priority One Cred…" at bounding box center [179, 215] width 359 height 430
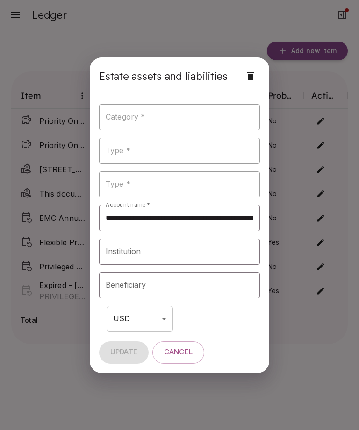
type input "**********"
type input "*******"
type input "**********"
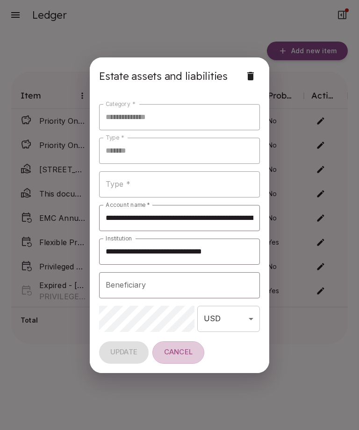
click at [183, 353] on span "Cancel" at bounding box center [178, 352] width 28 height 9
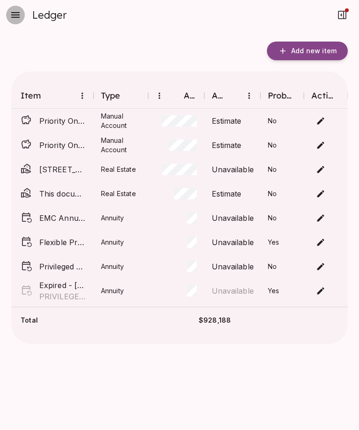
click at [15, 21] on button "button" at bounding box center [15, 15] width 19 height 19
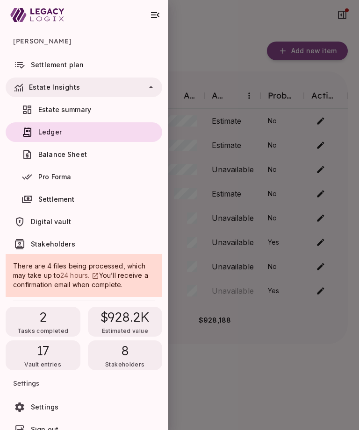
click at [50, 152] on span "Balance Sheet" at bounding box center [62, 154] width 49 height 8
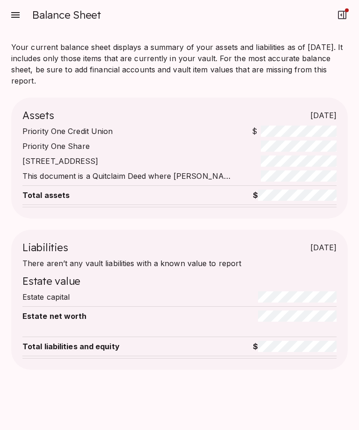
click at [19, 8] on button "button" at bounding box center [15, 15] width 19 height 19
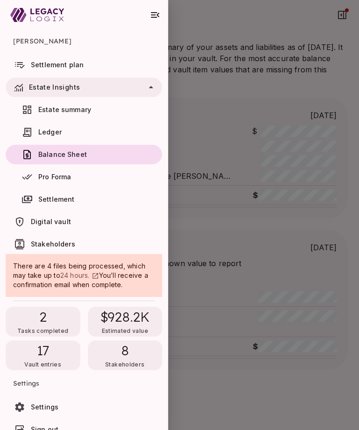
click at [54, 176] on span "Pro Forma" at bounding box center [54, 177] width 33 height 8
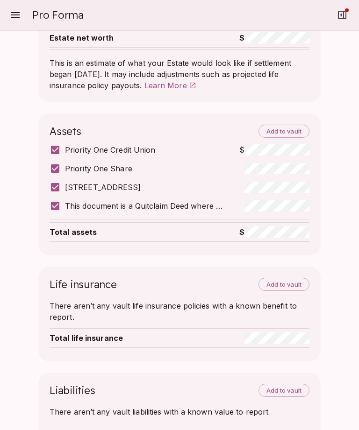
scroll to position [106, 0]
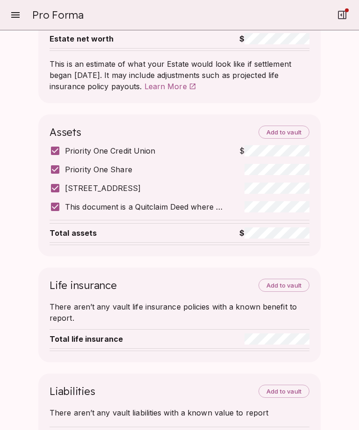
click at [283, 284] on span "Add to vault" at bounding box center [283, 285] width 35 height 7
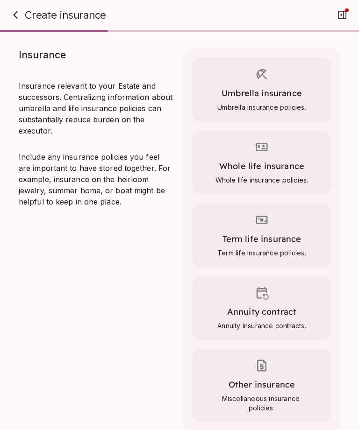
scroll to position [0, 0]
click at [18, 10] on icon "button" at bounding box center [15, 14] width 11 height 11
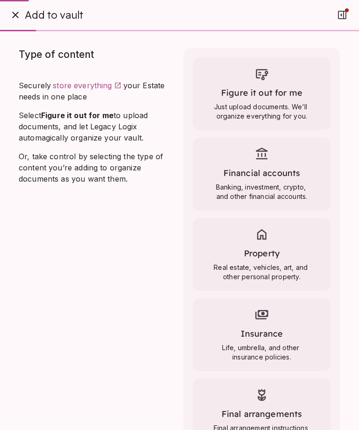
scroll to position [42, 0]
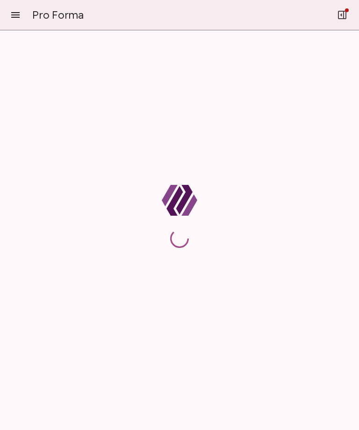
click at [20, 11] on icon "button" at bounding box center [15, 14] width 11 height 11
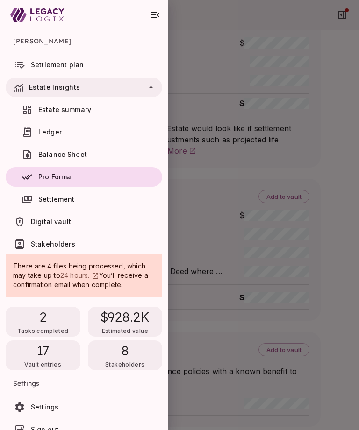
click at [45, 223] on span "Digital vault" at bounding box center [51, 222] width 40 height 8
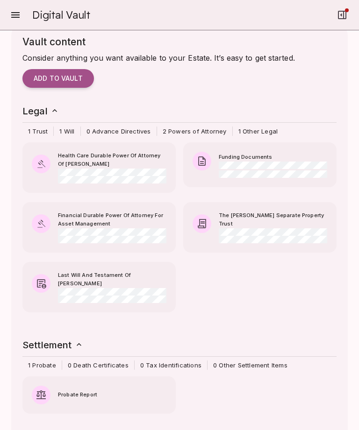
click at [55, 76] on span "Add to vault" at bounding box center [58, 78] width 49 height 8
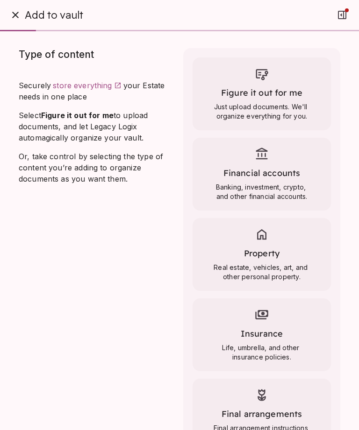
click at [281, 87] on span "Figure it out for me" at bounding box center [261, 92] width 81 height 11
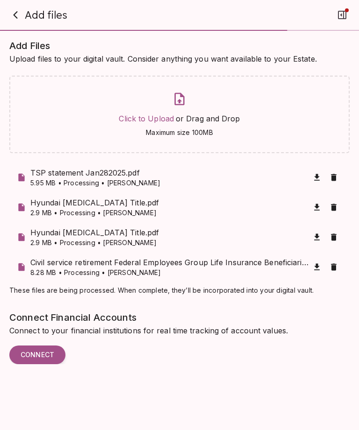
click at [149, 121] on span "Click to Upload" at bounding box center [146, 118] width 55 height 9
